Goal: Transaction & Acquisition: Register for event/course

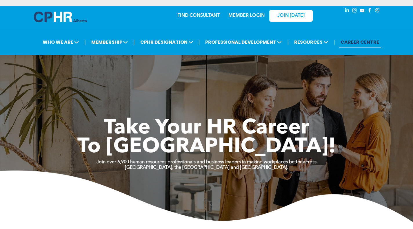
click at [189, 111] on div "Take Your HR Career To New Heights!" at bounding box center [207, 123] width 348 height 67
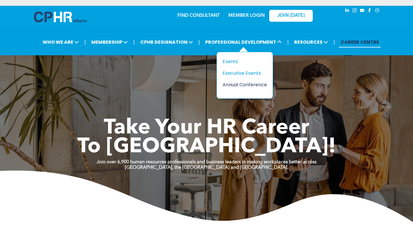
click at [245, 84] on div "Annual Conference" at bounding box center [243, 84] width 40 height 7
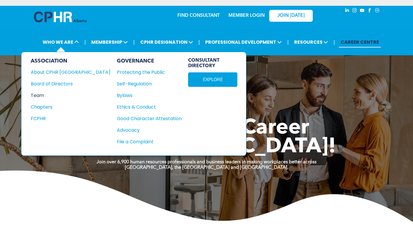
click at [41, 94] on div "Team" at bounding box center [67, 95] width 72 height 7
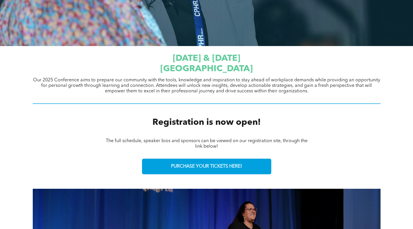
scroll to position [145, 0]
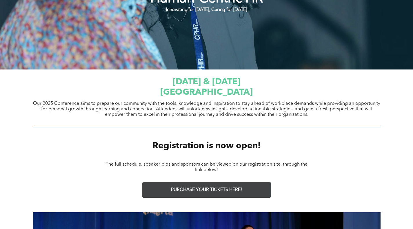
click at [204, 194] on link "PURCHASE YOUR TICKETS HERE!" at bounding box center [206, 190] width 129 height 16
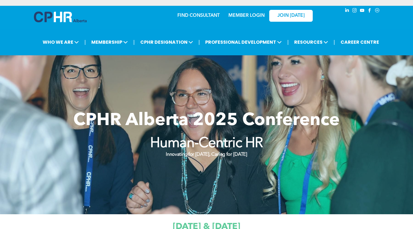
scroll to position [145, 0]
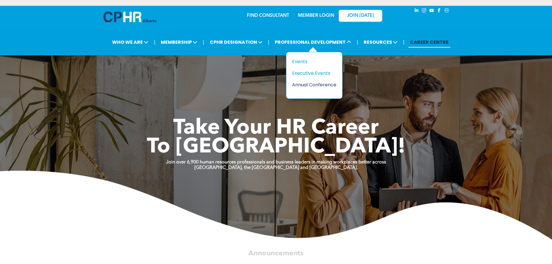
click at [313, 85] on div "Annual Conference" at bounding box center [312, 84] width 40 height 7
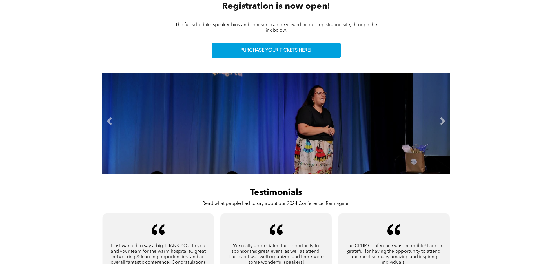
scroll to position [232, 0]
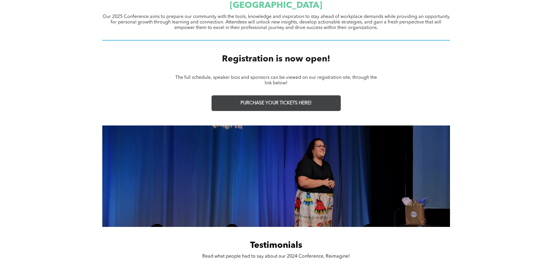
click at [257, 98] on link "PURCHASE YOUR TICKETS HERE!" at bounding box center [276, 103] width 129 height 16
